Goal: Task Accomplishment & Management: Complete application form

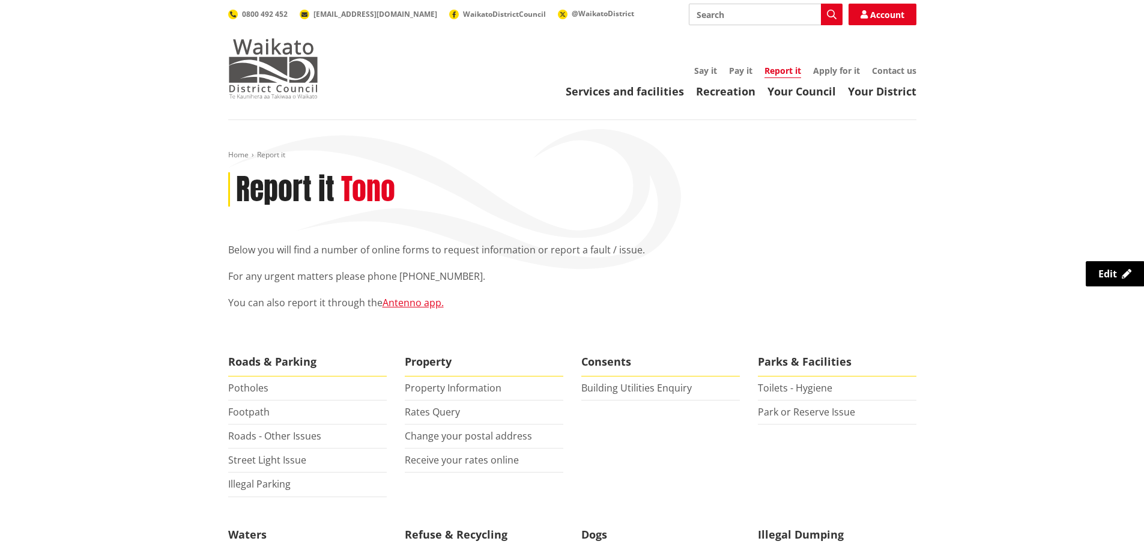
click at [279, 61] on img at bounding box center [273, 68] width 90 height 60
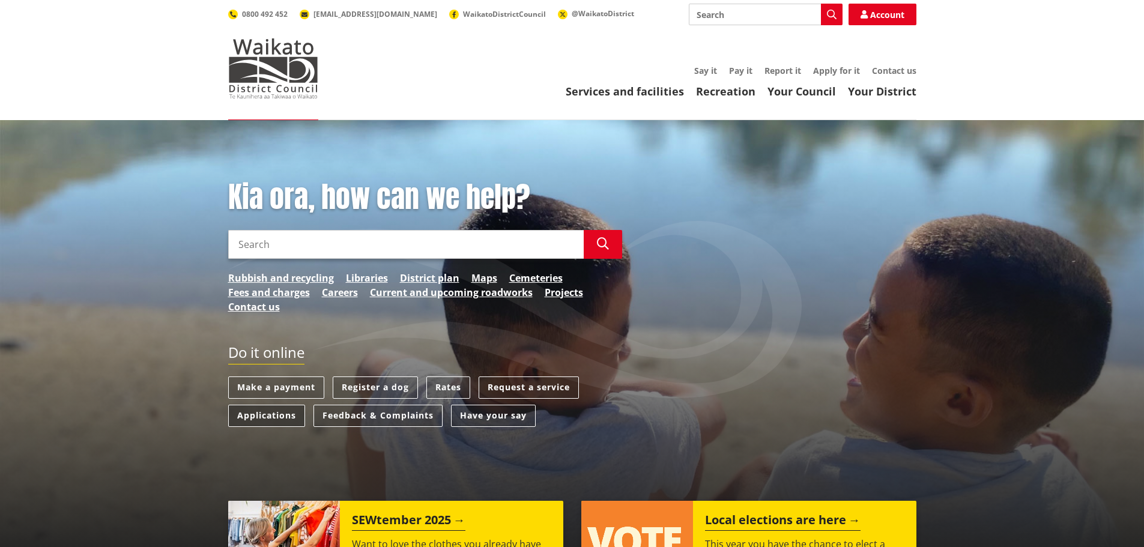
click at [251, 417] on link "Applications" at bounding box center [266, 416] width 77 height 22
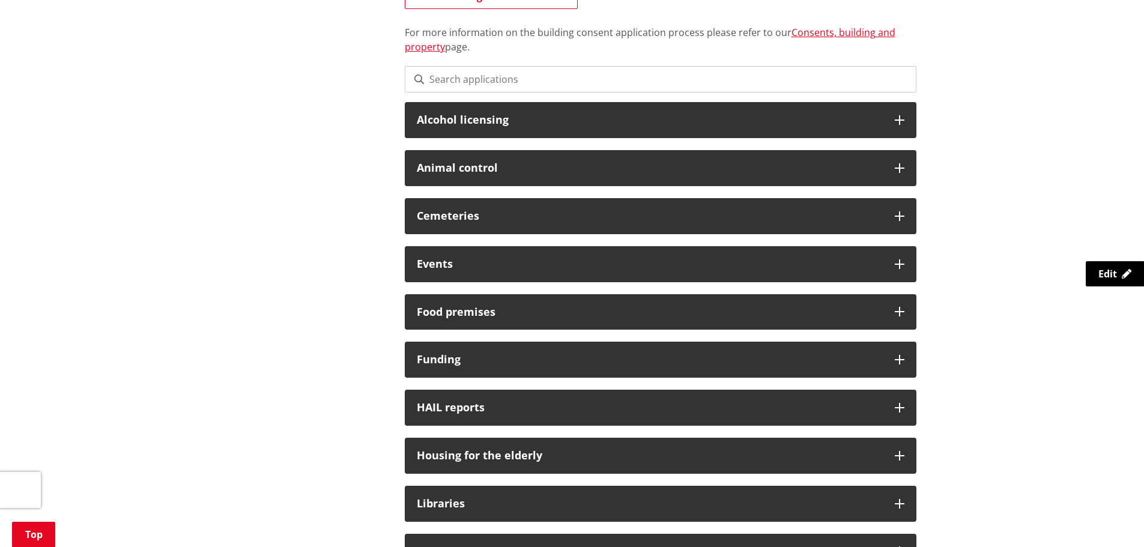
scroll to position [240, 0]
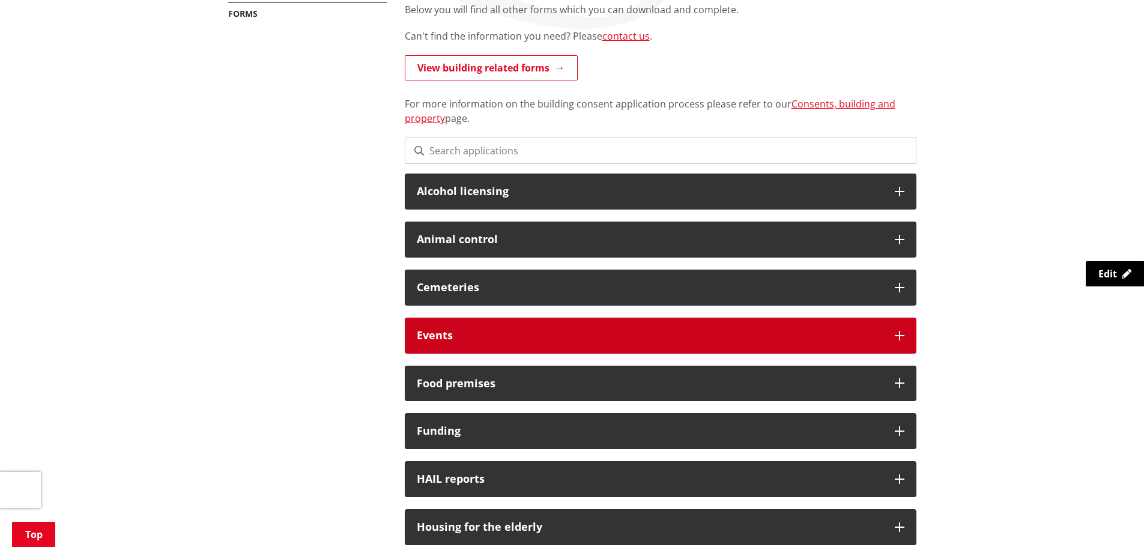
click at [429, 333] on h3 "Events" at bounding box center [650, 336] width 466 height 12
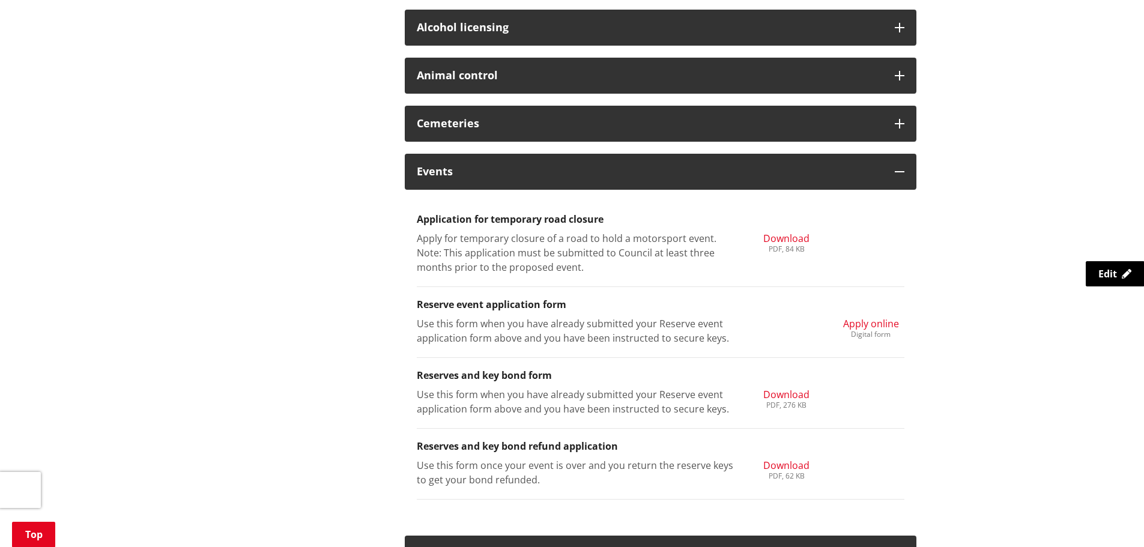
scroll to position [420, 0]
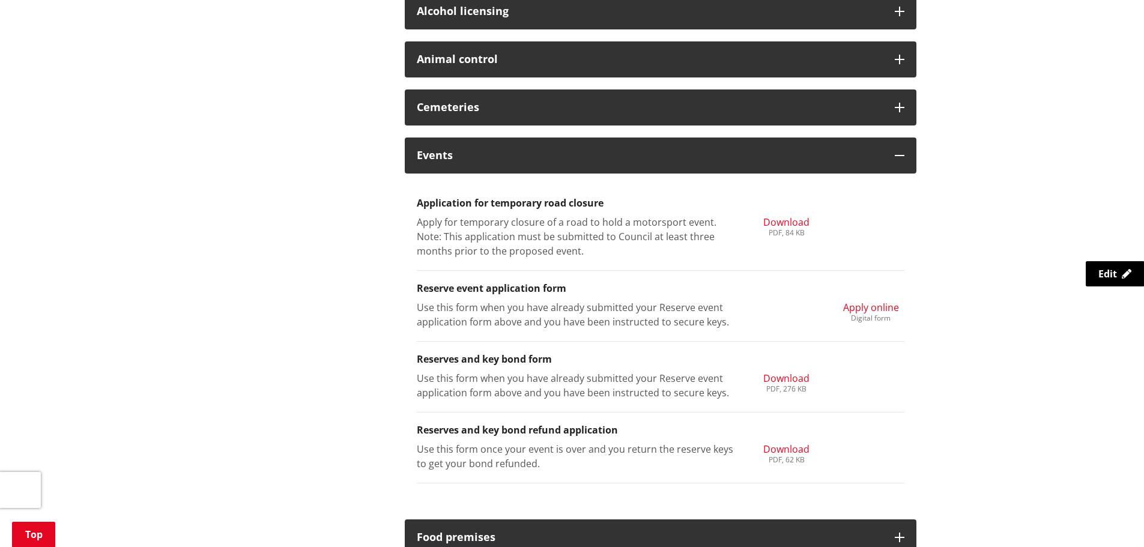
click at [856, 312] on span "Apply online" at bounding box center [871, 307] width 56 height 13
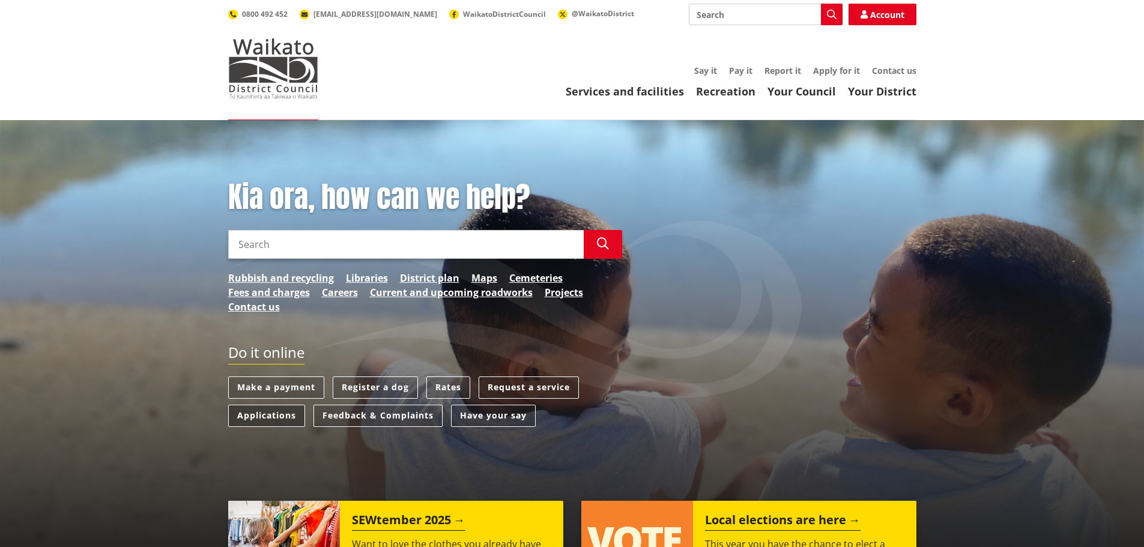
click at [255, 415] on link "Applications" at bounding box center [266, 416] width 77 height 22
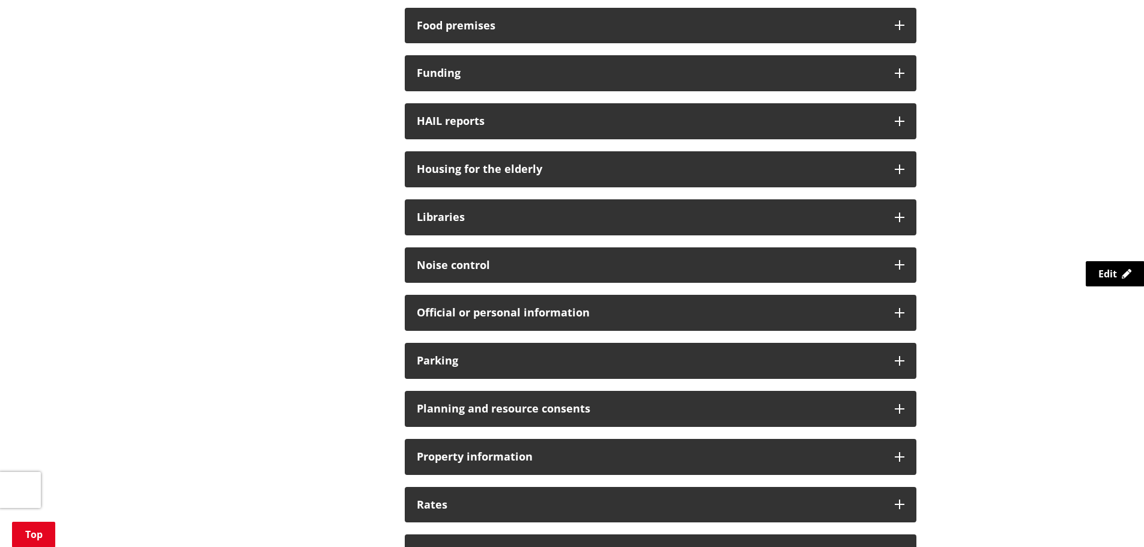
scroll to position [901, 0]
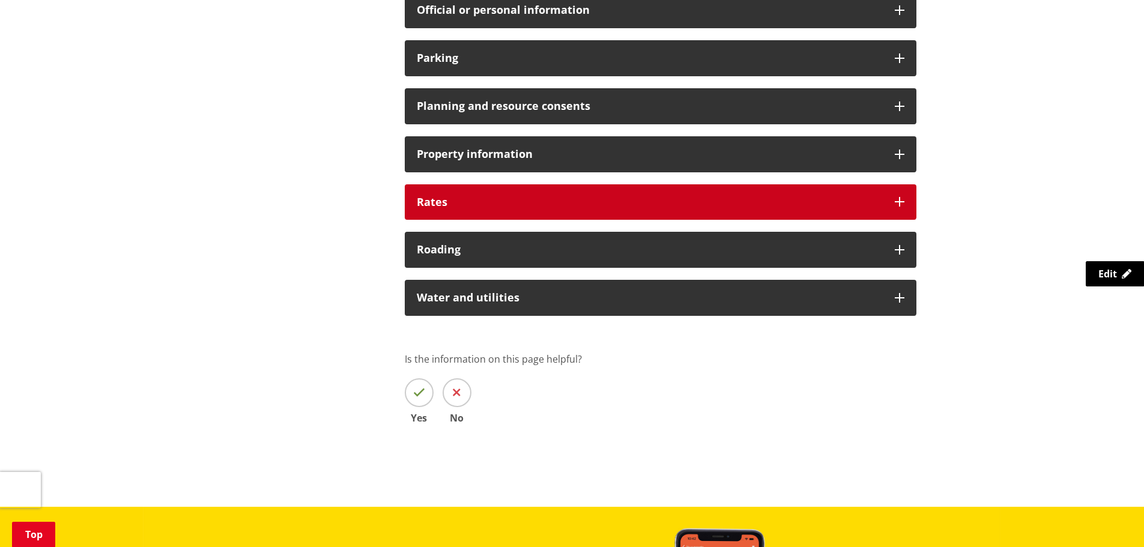
click at [454, 208] on div "Rates" at bounding box center [661, 202] width 512 height 36
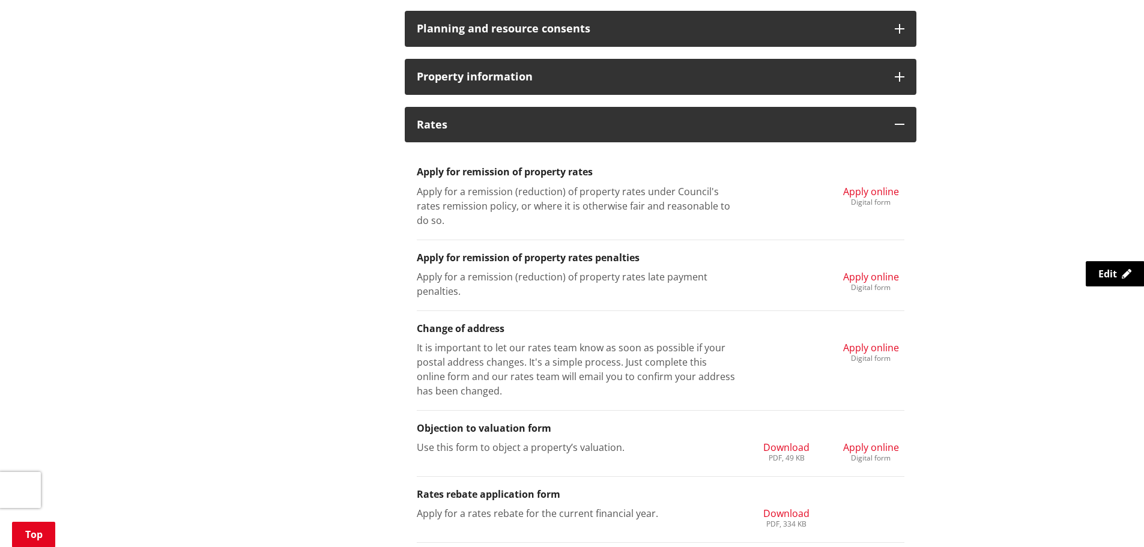
scroll to position [1081, 0]
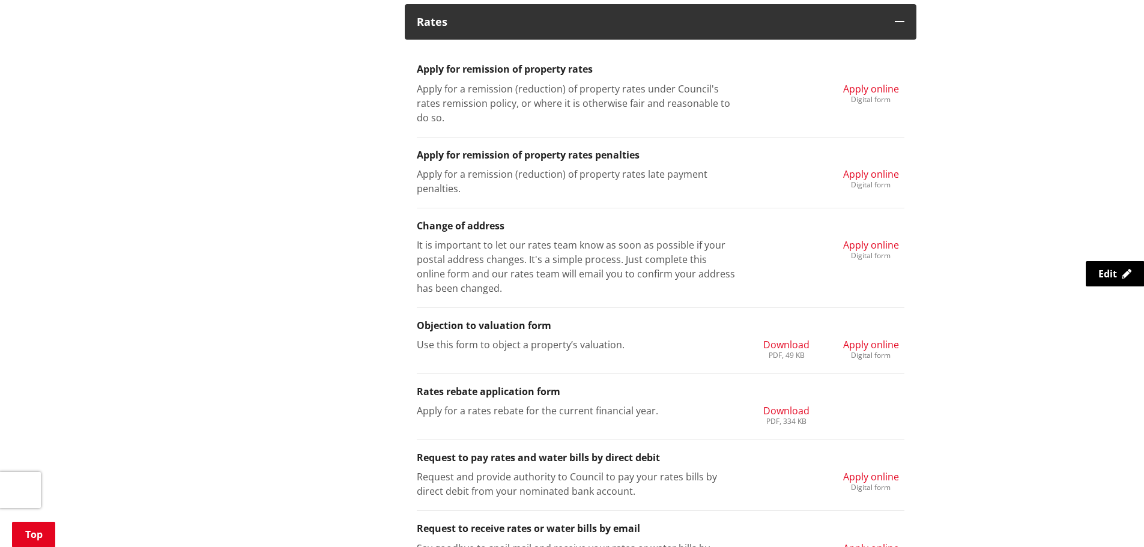
click at [871, 244] on span "Apply online" at bounding box center [871, 244] width 56 height 13
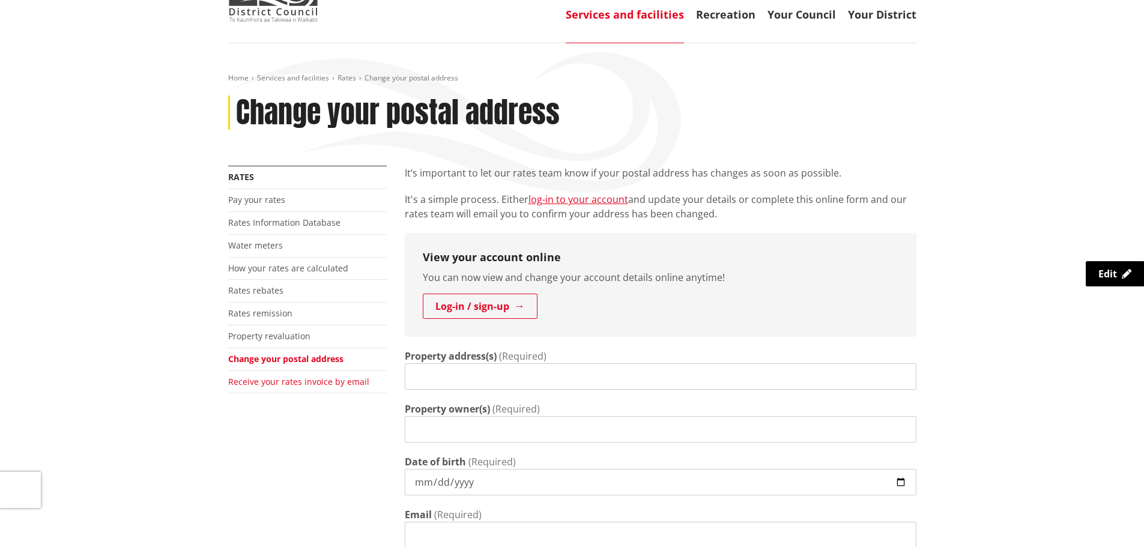
scroll to position [180, 0]
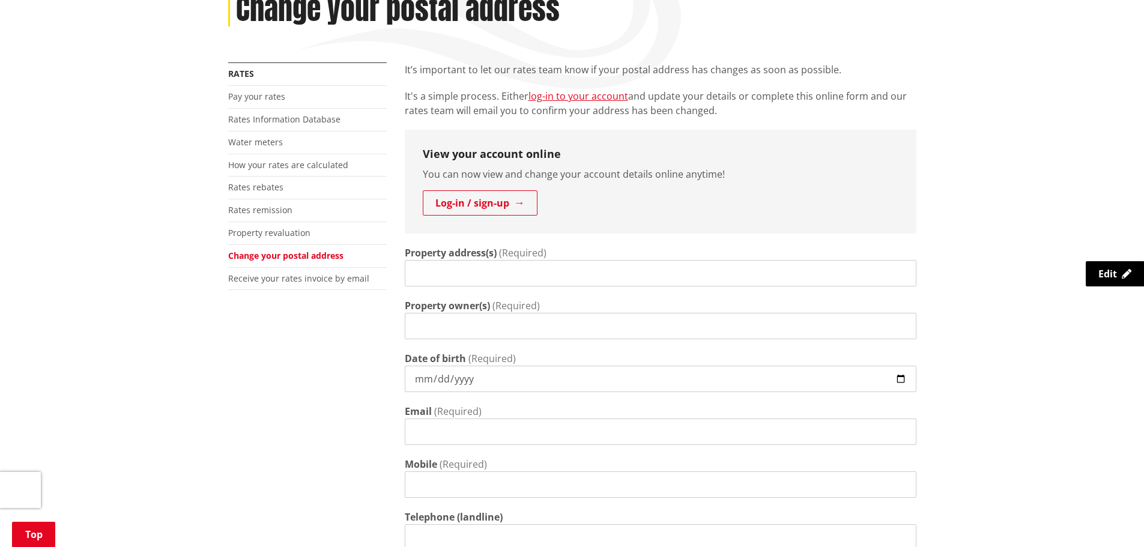
click at [508, 267] on input "Property address(s)" at bounding box center [661, 273] width 512 height 26
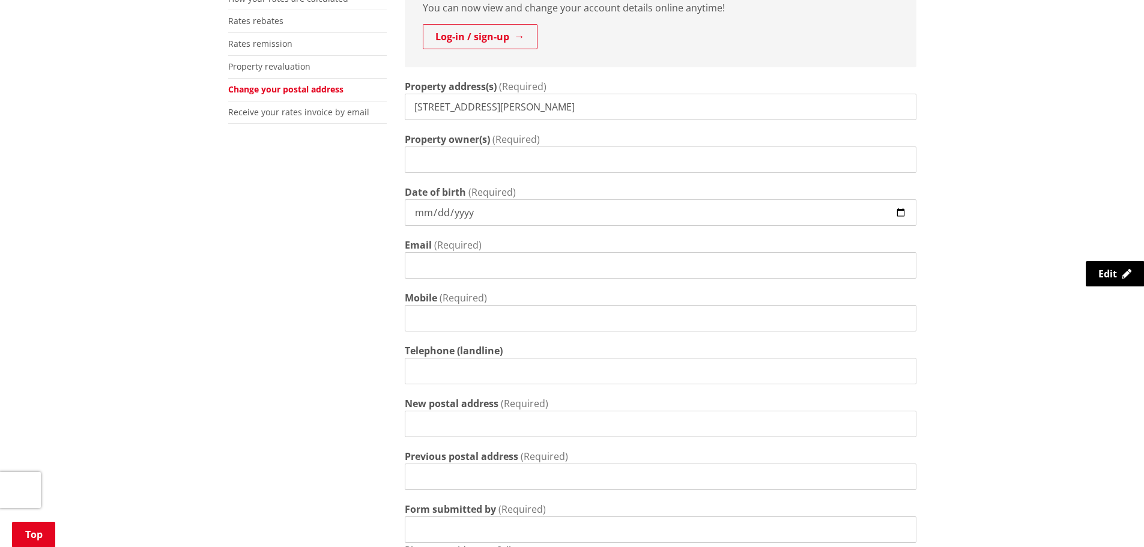
scroll to position [360, 0]
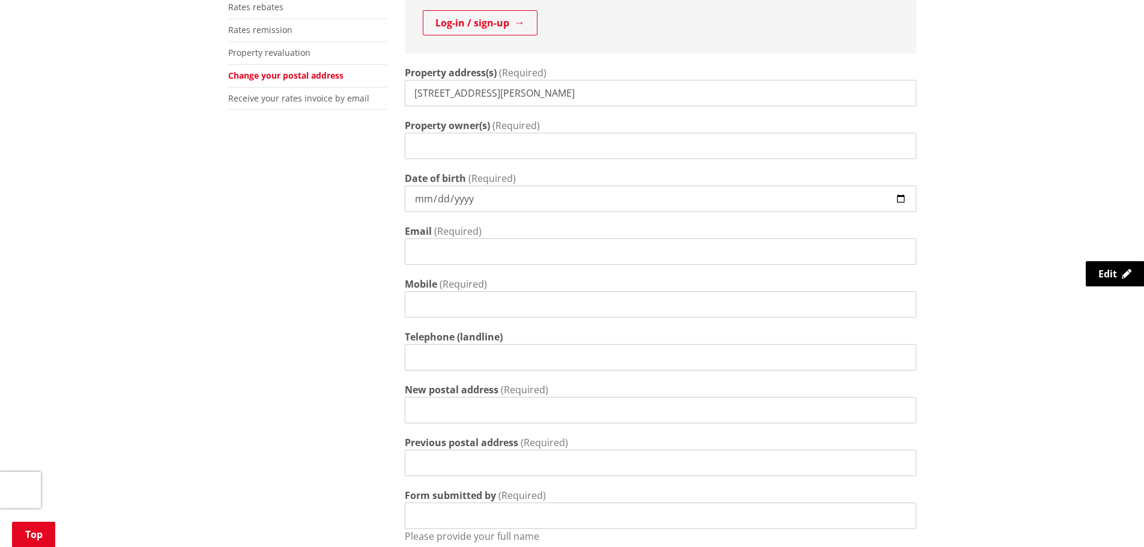
type input "[STREET_ADDRESS][PERSON_NAME]"
click at [498, 145] on input "Property owner(s)" at bounding box center [661, 146] width 512 height 26
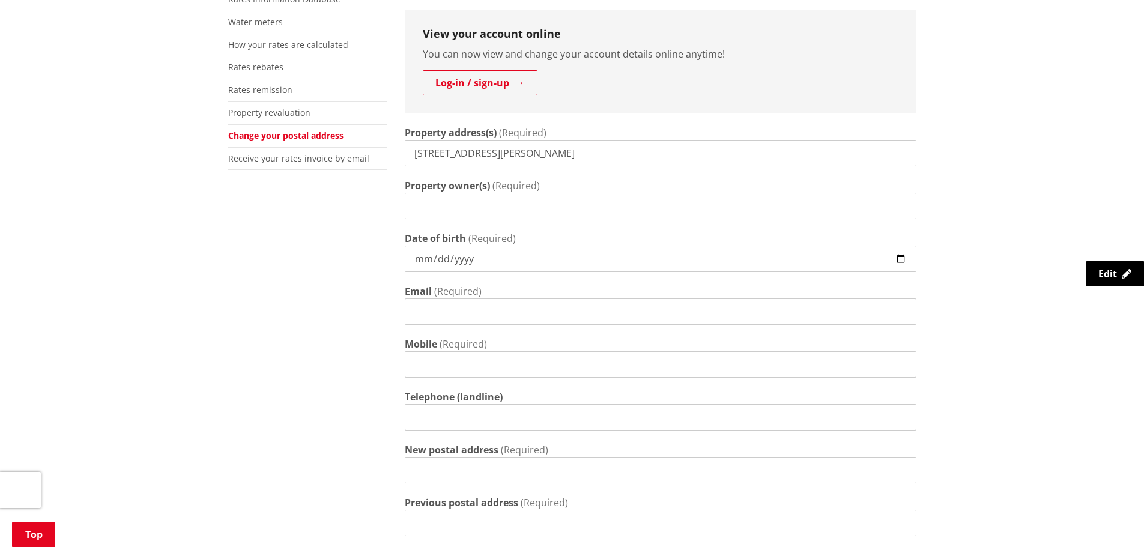
scroll to position [120, 0]
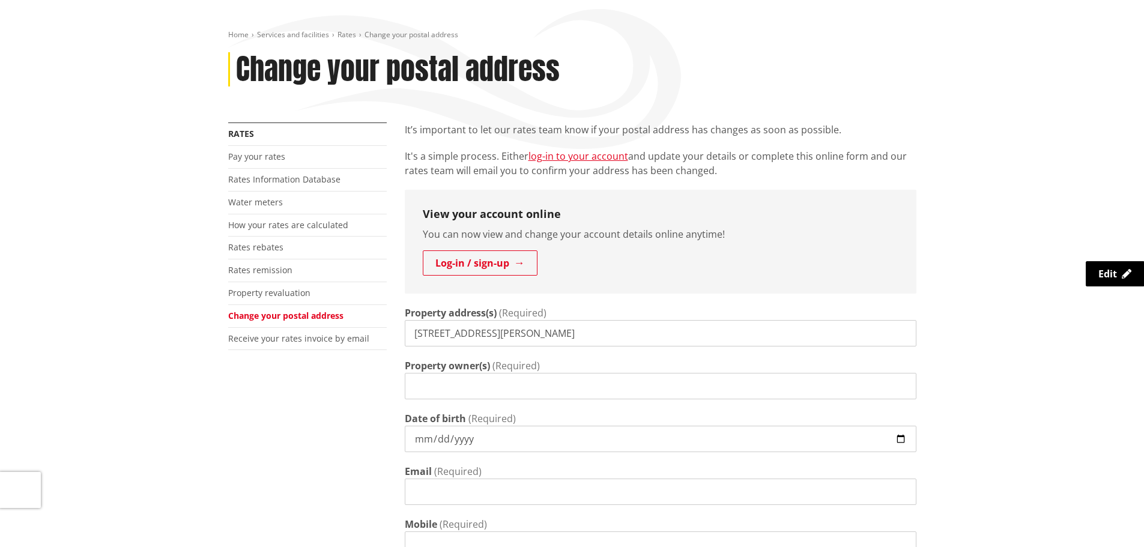
drag, startPoint x: 140, startPoint y: 101, endPoint x: 131, endPoint y: 78, distance: 24.8
click at [139, 98] on div "Home Services and facilities Rates Change your postal address Change your posta…" at bounding box center [572, 527] width 1144 height 1054
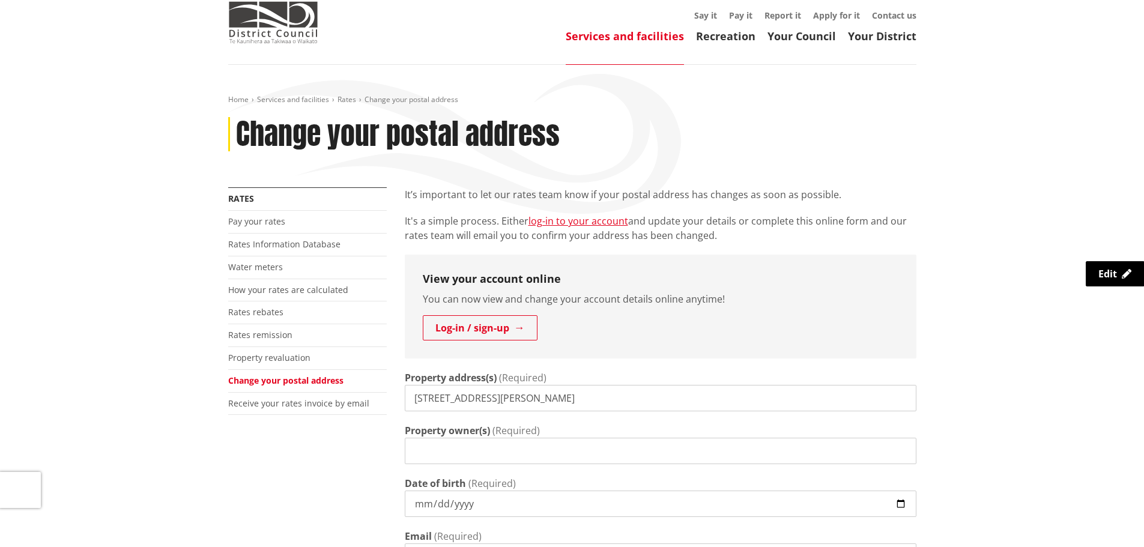
scroll to position [0, 0]
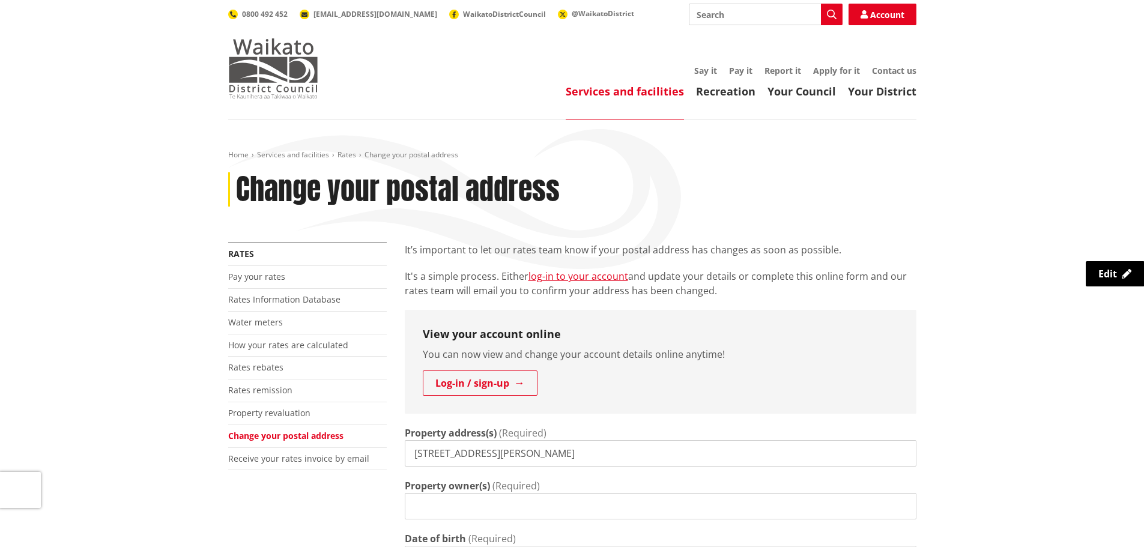
drag, startPoint x: 249, startPoint y: 82, endPoint x: 241, endPoint y: 77, distance: 8.7
click at [249, 82] on img at bounding box center [273, 68] width 90 height 60
